Goal: Browse casually

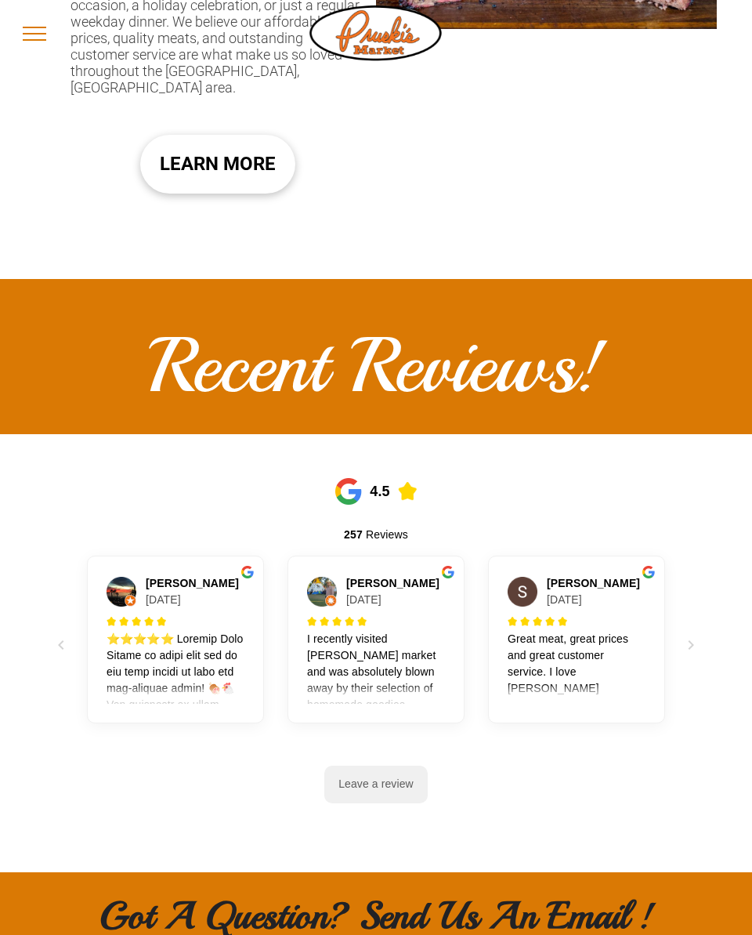
scroll to position [1237, 0]
click at [238, 140] on span "LEARN MORE" at bounding box center [218, 163] width 116 height 47
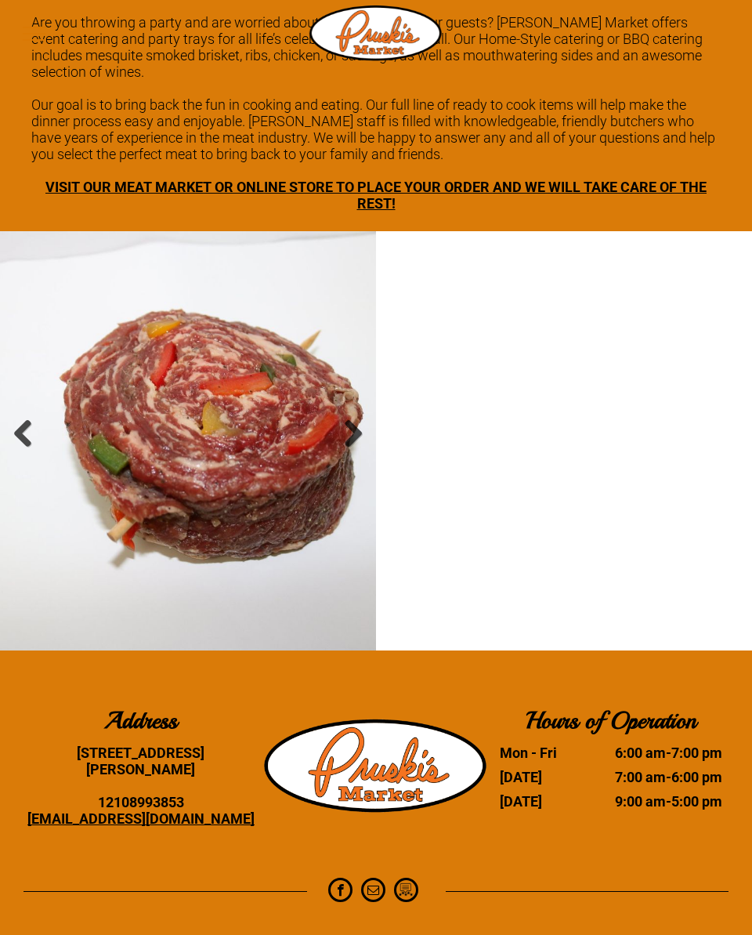
scroll to position [2272, 0]
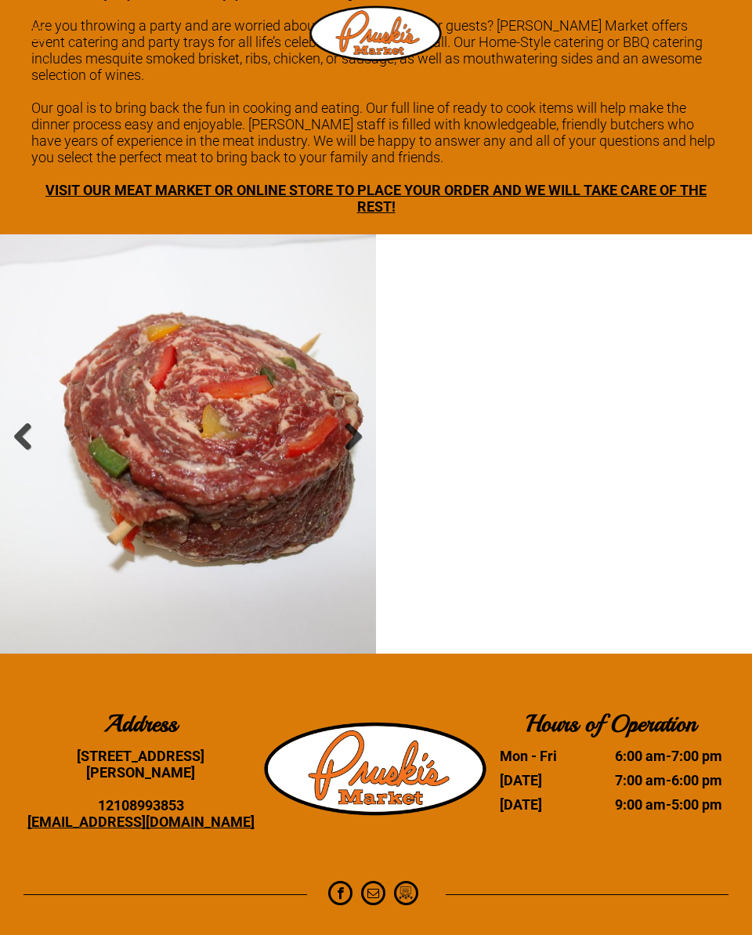
click at [244, 473] on li "Slide title Write your caption here Button" at bounding box center [188, 443] width 376 height 419
click at [267, 507] on li "Slide title Write your caption here Button" at bounding box center [188, 443] width 376 height 419
click at [248, 479] on li "Slide title Write your caption here Button" at bounding box center [188, 443] width 376 height 419
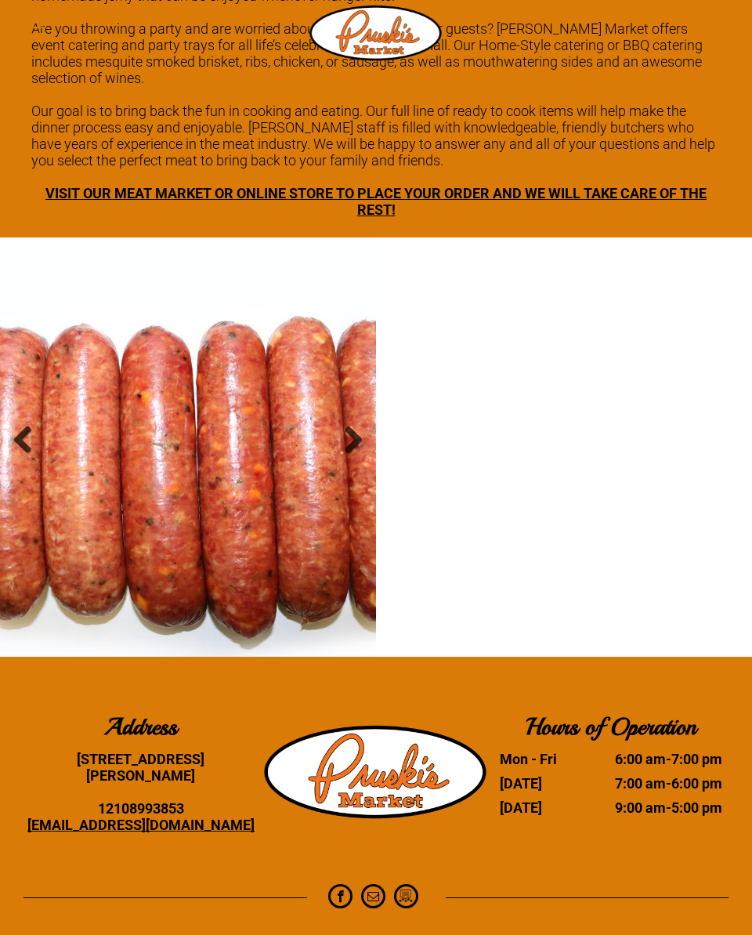
scroll to position [2276, 0]
